Goal: Task Accomplishment & Management: Manage account settings

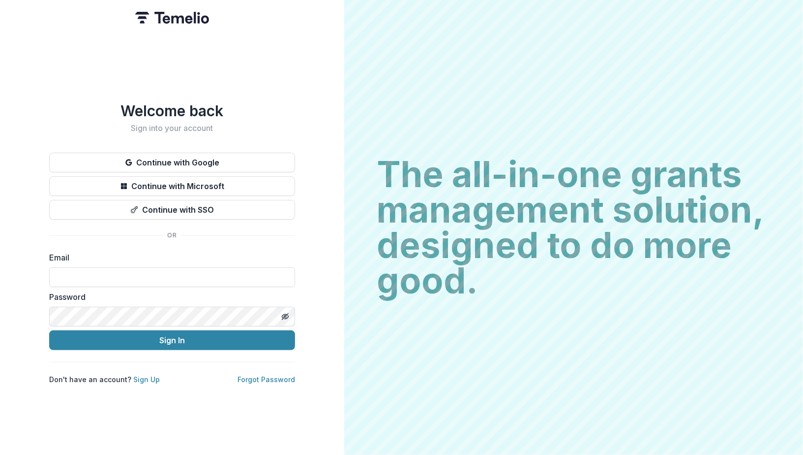
click at [276, 102] on h1 "Welcome back" at bounding box center [172, 111] width 246 height 18
click at [195, 162] on button "Continue with Google" at bounding box center [172, 162] width 246 height 20
click at [212, 155] on button "Continue with Google" at bounding box center [172, 162] width 246 height 20
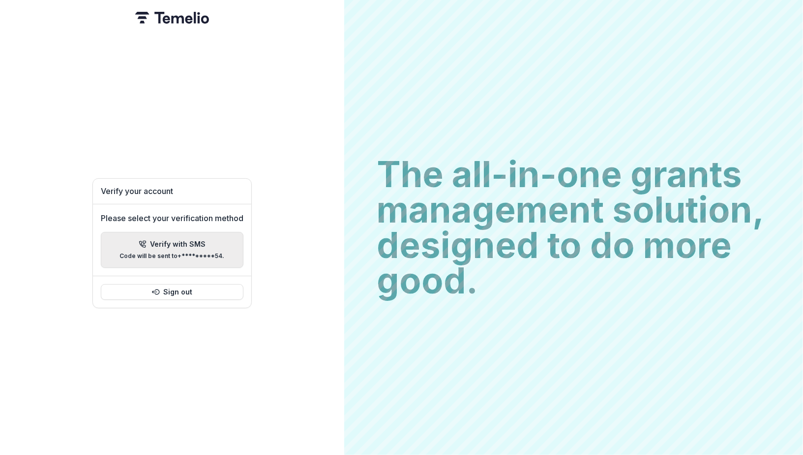
click at [180, 240] on p "Verify with SMS" at bounding box center [179, 244] width 56 height 8
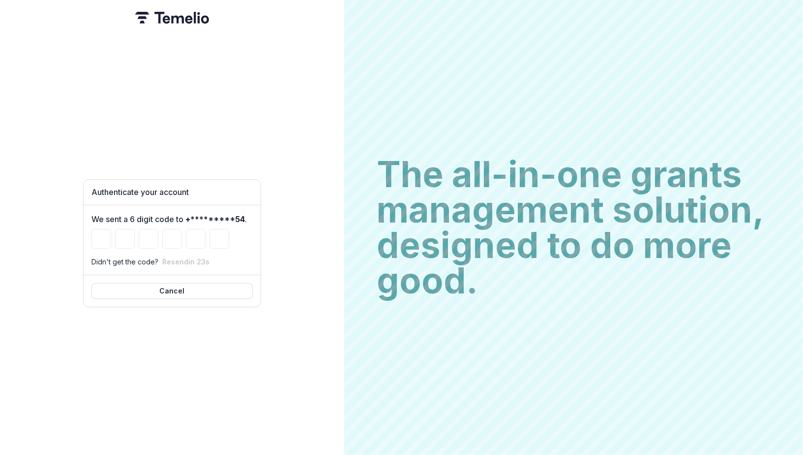
type input "*"
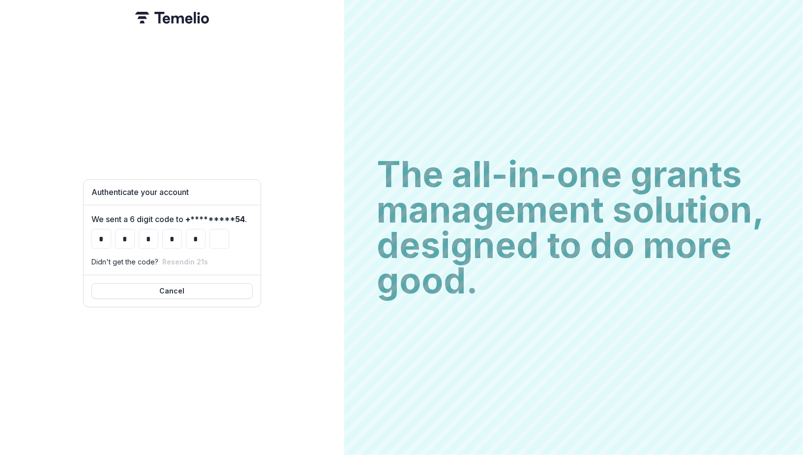
type input "*"
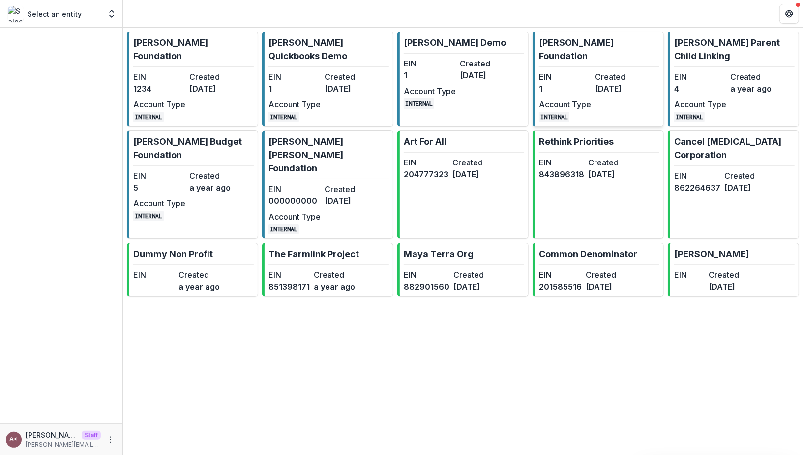
click at [607, 83] on dd "[DATE]" at bounding box center [621, 89] width 52 height 12
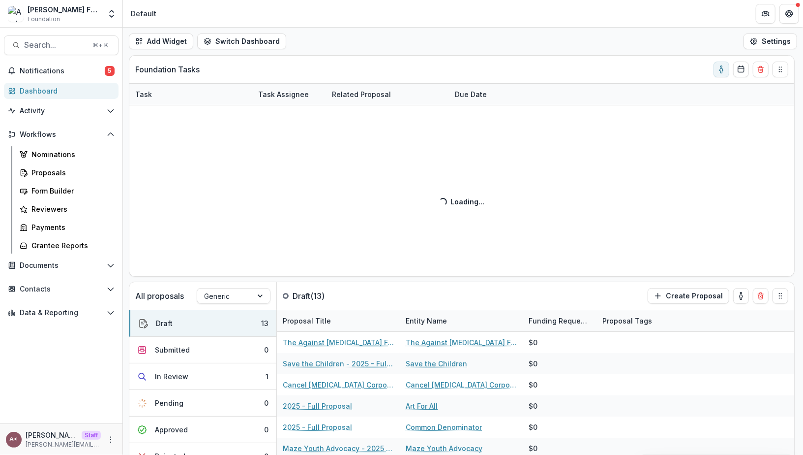
click at [374, 29] on div "Add Widget Switch Dashboard Default Standard Dashboard New Dashboard Settings" at bounding box center [463, 42] width 680 height 28
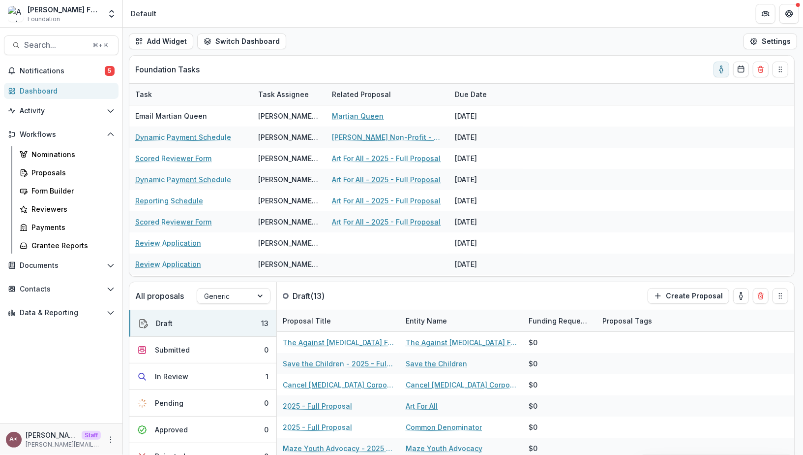
click at [370, 41] on div "Add Widget Switch Dashboard Default Standard Dashboard New Dashboard Settings" at bounding box center [463, 42] width 680 height 28
click at [398, 37] on div "Add Widget Switch Dashboard Default Standard Dashboard New Dashboard Settings" at bounding box center [463, 42] width 680 height 28
click at [411, 29] on div "Add Widget Switch Dashboard Default Standard Dashboard New Dashboard Settings" at bounding box center [463, 42] width 680 height 28
click at [344, 54] on div "Add Widget Switch Dashboard Default Standard Dashboard New Dashboard Settings" at bounding box center [463, 42] width 680 height 28
click at [416, 45] on div "Add Widget Switch Dashboard Default Standard Dashboard New Dashboard Settings" at bounding box center [463, 42] width 680 height 28
